Goal: Communication & Community: Ask a question

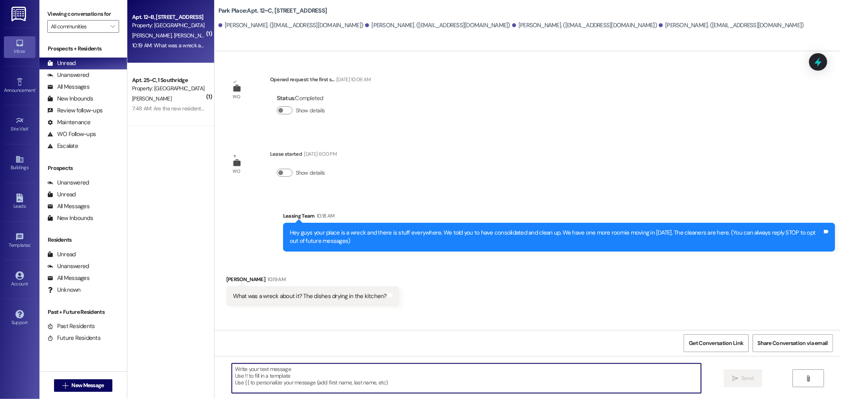
scroll to position [92, 0]
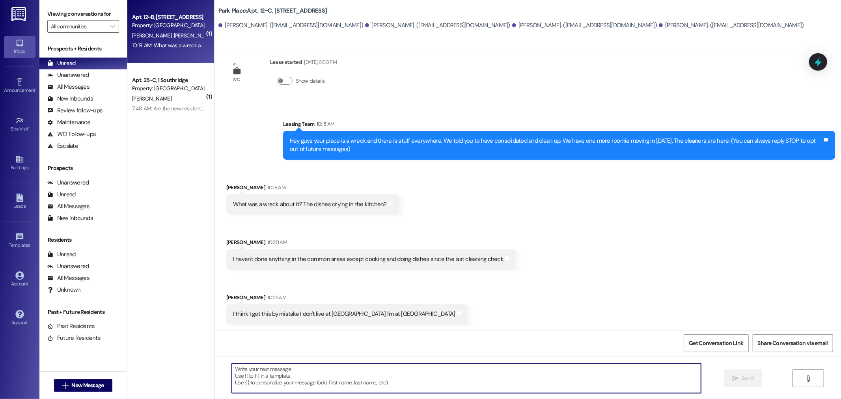
click at [261, 384] on textarea at bounding box center [466, 379] width 469 height 30
type textarea "Thank you [PERSON_NAME]"
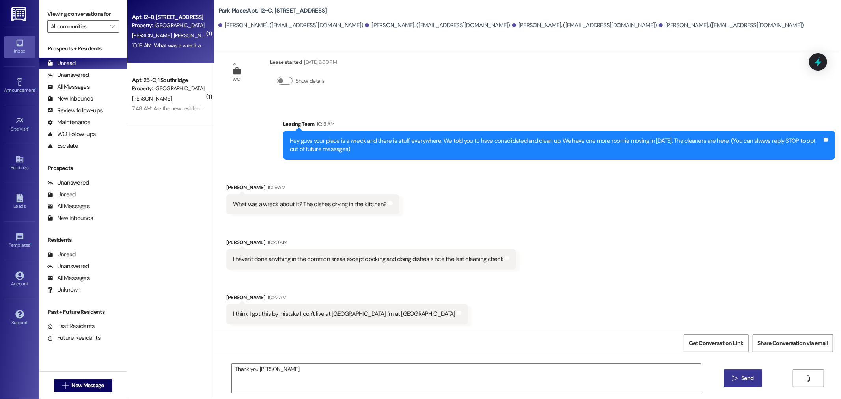
click at [750, 376] on span "Send" at bounding box center [748, 378] width 12 height 8
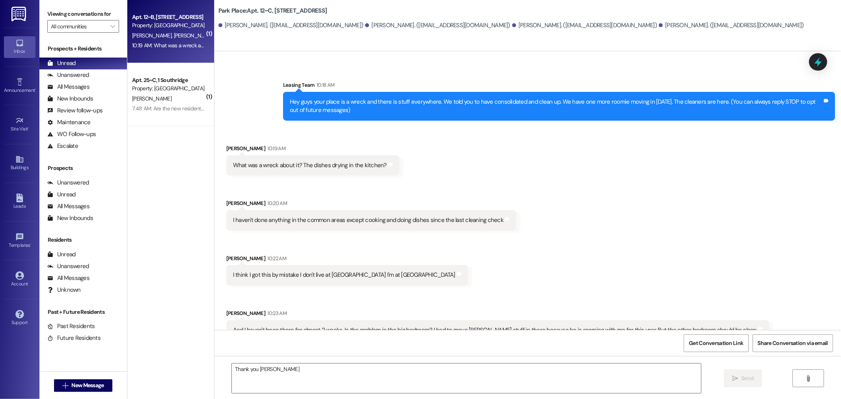
scroll to position [147, 0]
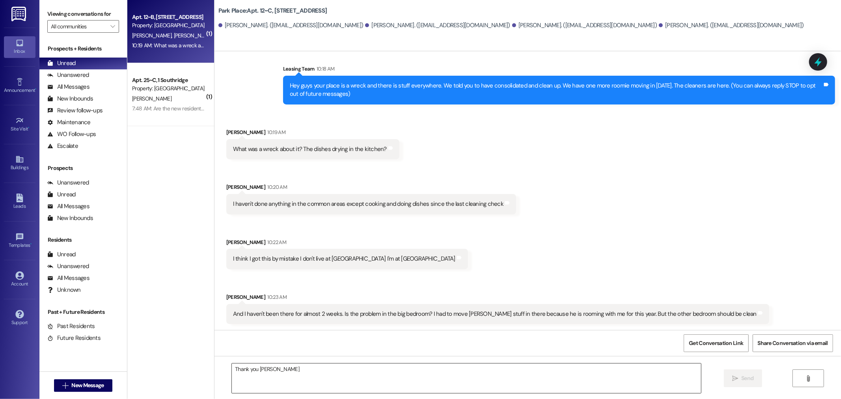
click at [263, 370] on textarea "Thank you [PERSON_NAME]" at bounding box center [466, 379] width 469 height 30
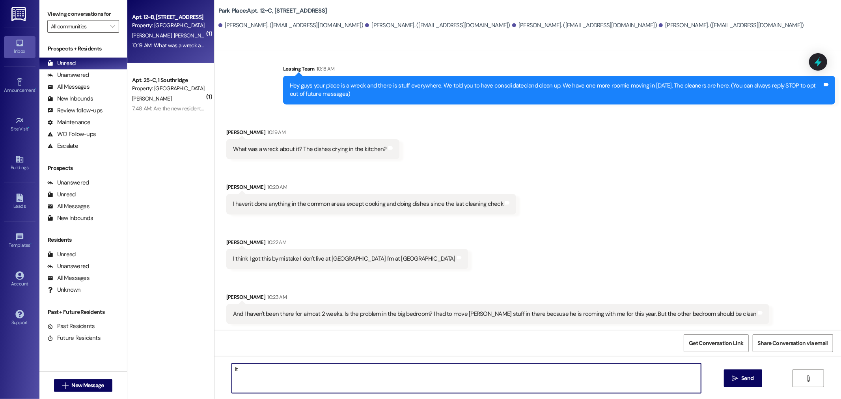
type textarea "I"
type textarea "t"
type textarea "the whole house is a smaller version of my moms house. haha when you get back w…"
click at [742, 378] on span "Send" at bounding box center [748, 378] width 12 height 8
type textarea "❤️❤️❤️"
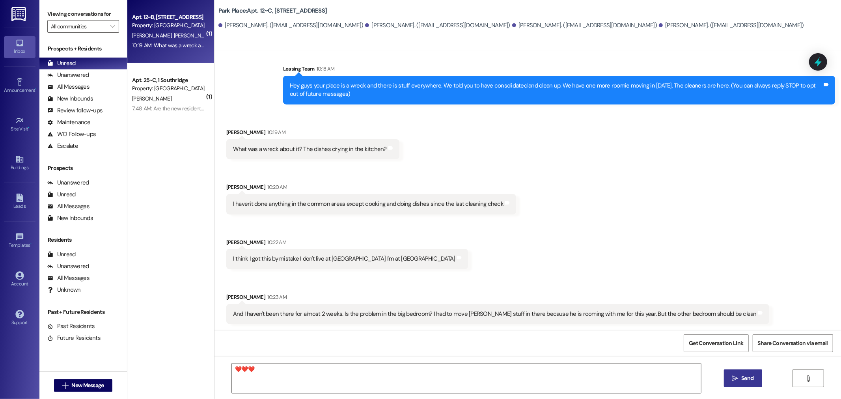
click at [756, 380] on button " Send" at bounding box center [743, 379] width 38 height 18
click at [19, 12] on img at bounding box center [19, 14] width 16 height 15
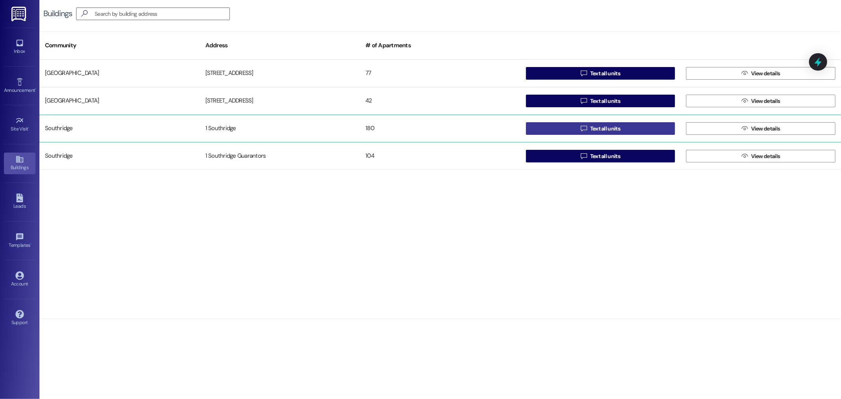
click at [608, 129] on span "Text all units" at bounding box center [606, 129] width 30 height 8
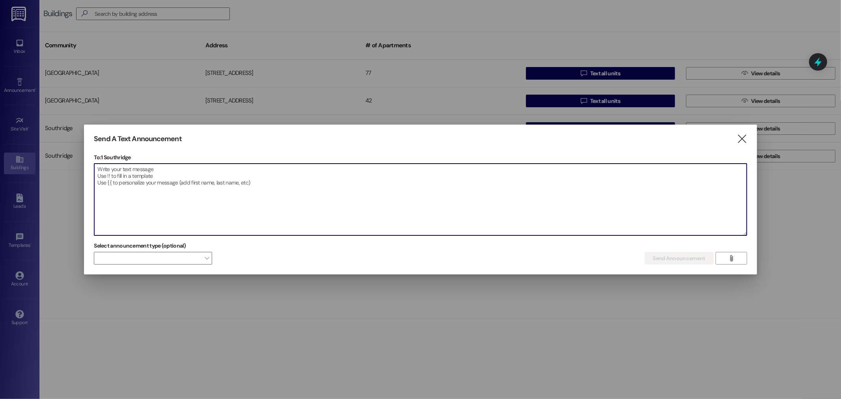
click at [148, 176] on textarea at bounding box center [420, 200] width 652 height 72
type textarea "Can anyone help us move couches for 15 min please?"
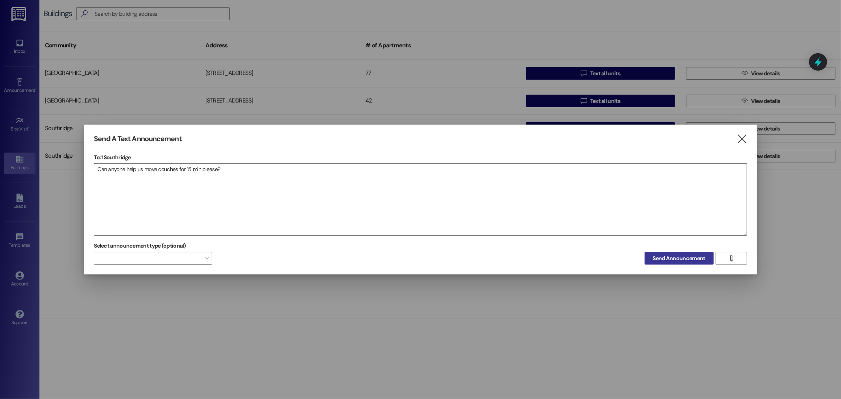
click at [675, 260] on span "Send Announcement" at bounding box center [679, 258] width 52 height 8
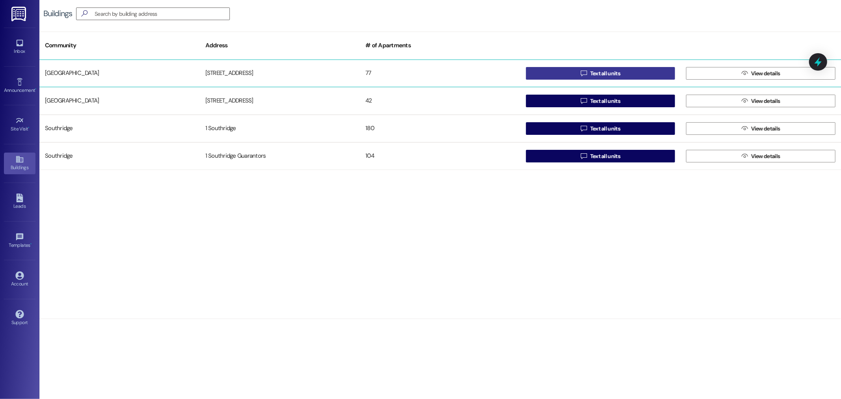
click at [602, 70] on span "Text all units" at bounding box center [606, 73] width 30 height 8
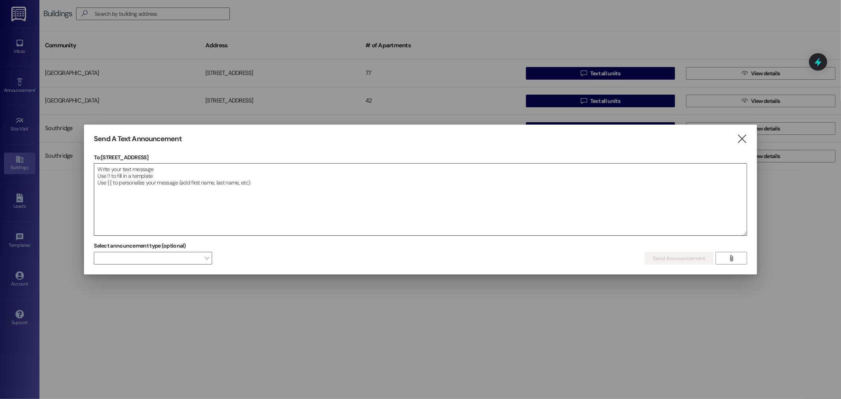
click at [127, 170] on textarea at bounding box center [420, 200] width 652 height 72
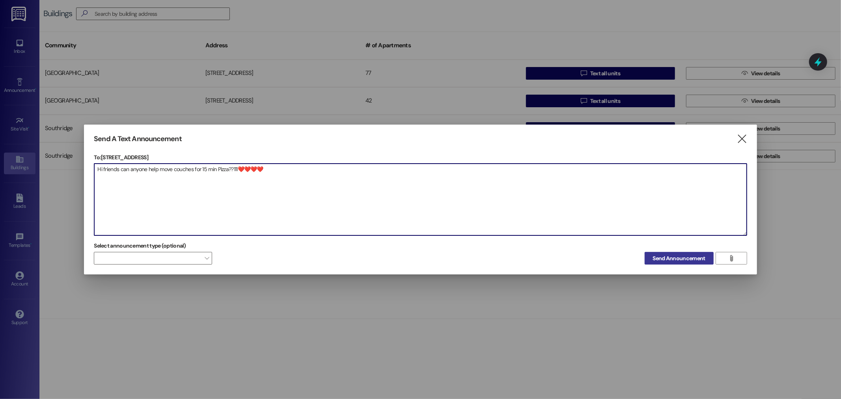
type textarea "Hi friends can anyone help move couches for 15 min Pizza??111❤️❤️❤️❤️"
click at [664, 255] on span "Send Announcement" at bounding box center [679, 258] width 52 height 8
